Goal: Information Seeking & Learning: Find specific fact

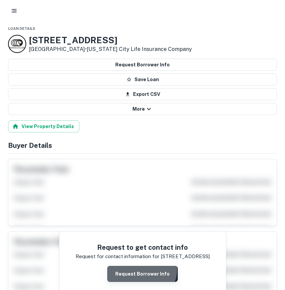
click at [142, 270] on button "Request Borrower Info" at bounding box center [142, 274] width 71 height 16
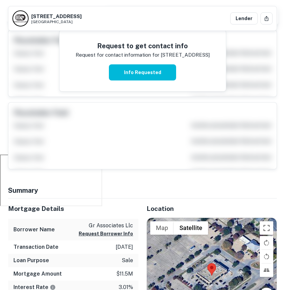
scroll to position [142, 0]
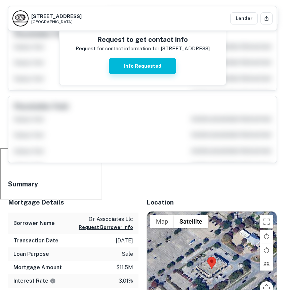
click at [139, 72] on button "Info Requested" at bounding box center [142, 66] width 67 height 16
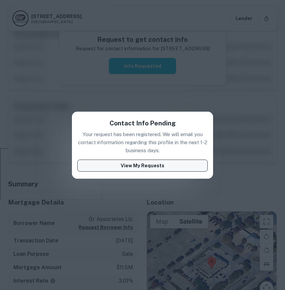
click at [147, 166] on button "View My Requests" at bounding box center [142, 166] width 130 height 12
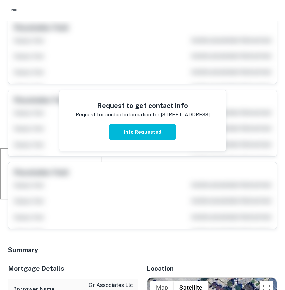
scroll to position [0, 0]
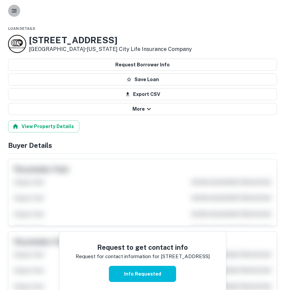
click at [13, 13] on icon "button" at bounding box center [14, 10] width 7 height 7
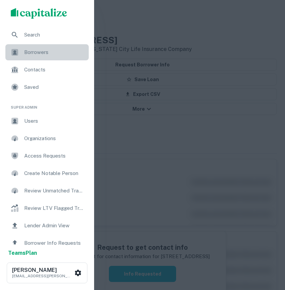
click at [38, 54] on span "Borrowers" at bounding box center [54, 52] width 60 height 8
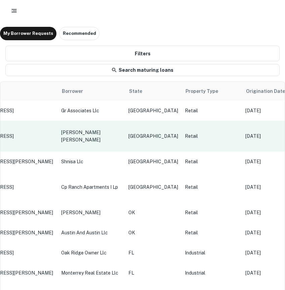
scroll to position [0, 101]
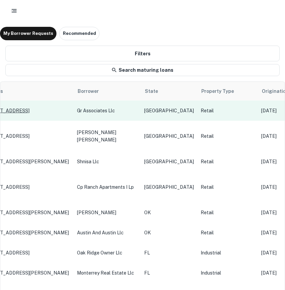
click at [32, 110] on p "[STREET_ADDRESS]" at bounding box center [26, 111] width 87 height 6
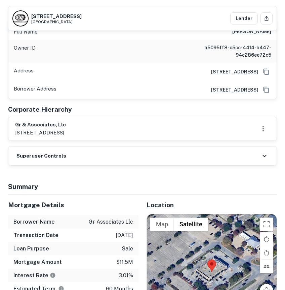
scroll to position [458, 0]
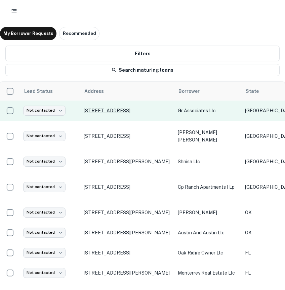
click at [140, 109] on p "[STREET_ADDRESS]" at bounding box center [127, 111] width 87 height 6
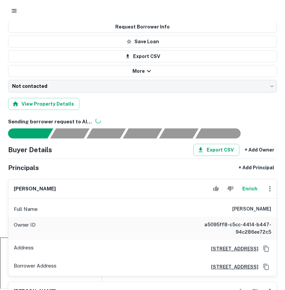
scroll to position [64, 0]
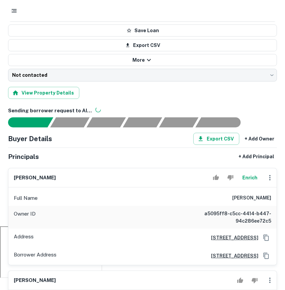
click at [205, 238] on h6 "[STREET_ADDRESS]" at bounding box center [231, 237] width 53 height 7
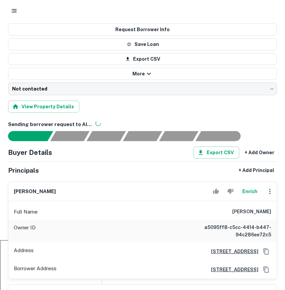
scroll to position [0, 0]
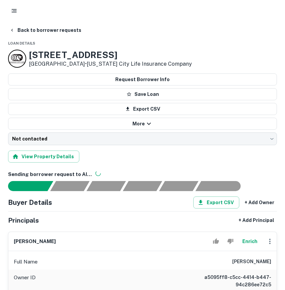
drag, startPoint x: 147, startPoint y: 59, endPoint x: 2, endPoint y: 59, distance: 144.7
copy div "[STREET_ADDRESS]"
click at [183, 30] on div "Back to borrower requests" at bounding box center [142, 30] width 269 height 12
click at [12, 11] on icon "button" at bounding box center [14, 10] width 7 height 7
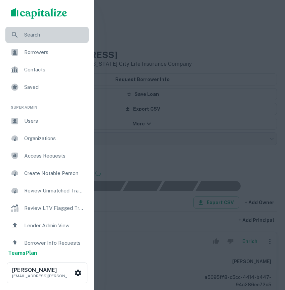
click at [34, 32] on span "Search" at bounding box center [54, 35] width 60 height 8
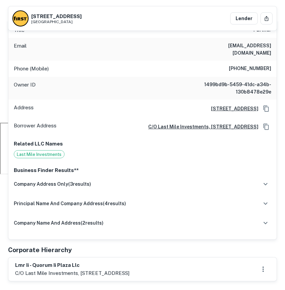
scroll to position [180, 0]
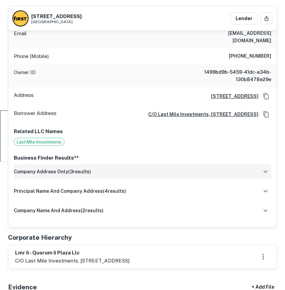
click at [149, 165] on div "company address only ( 3 results)" at bounding box center [142, 172] width 257 height 14
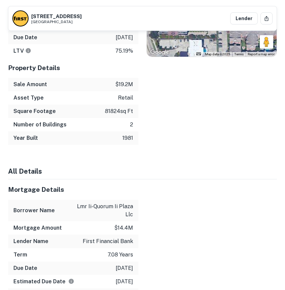
scroll to position [777, 0]
